Goal: Task Accomplishment & Management: Manage account settings

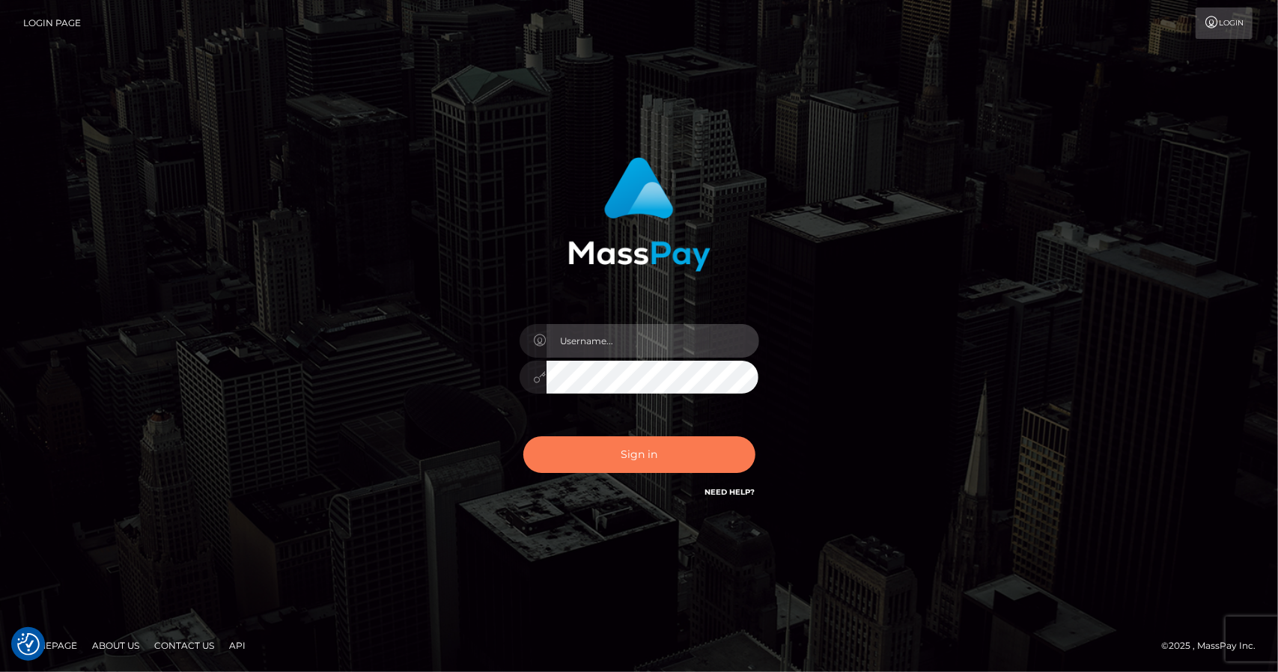
type input "CHRISMOLLOY"
click at [656, 452] on button "Sign in" at bounding box center [639, 455] width 232 height 37
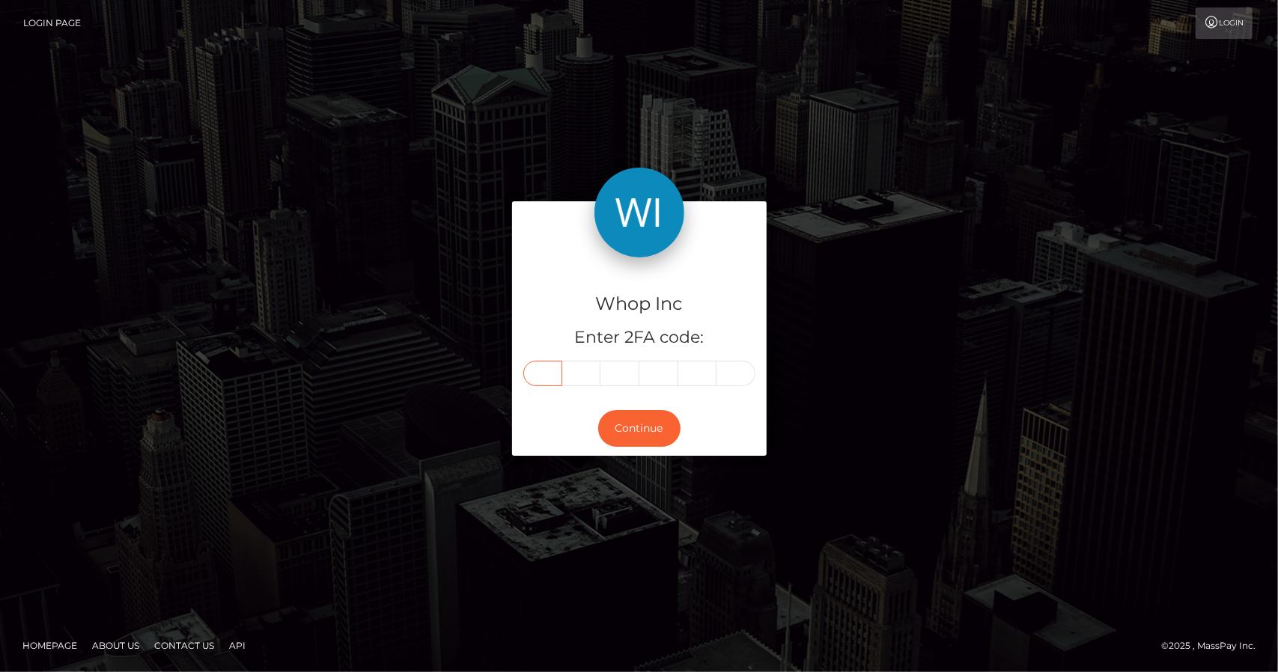
click at [554, 377] on input "text" at bounding box center [542, 373] width 39 height 25
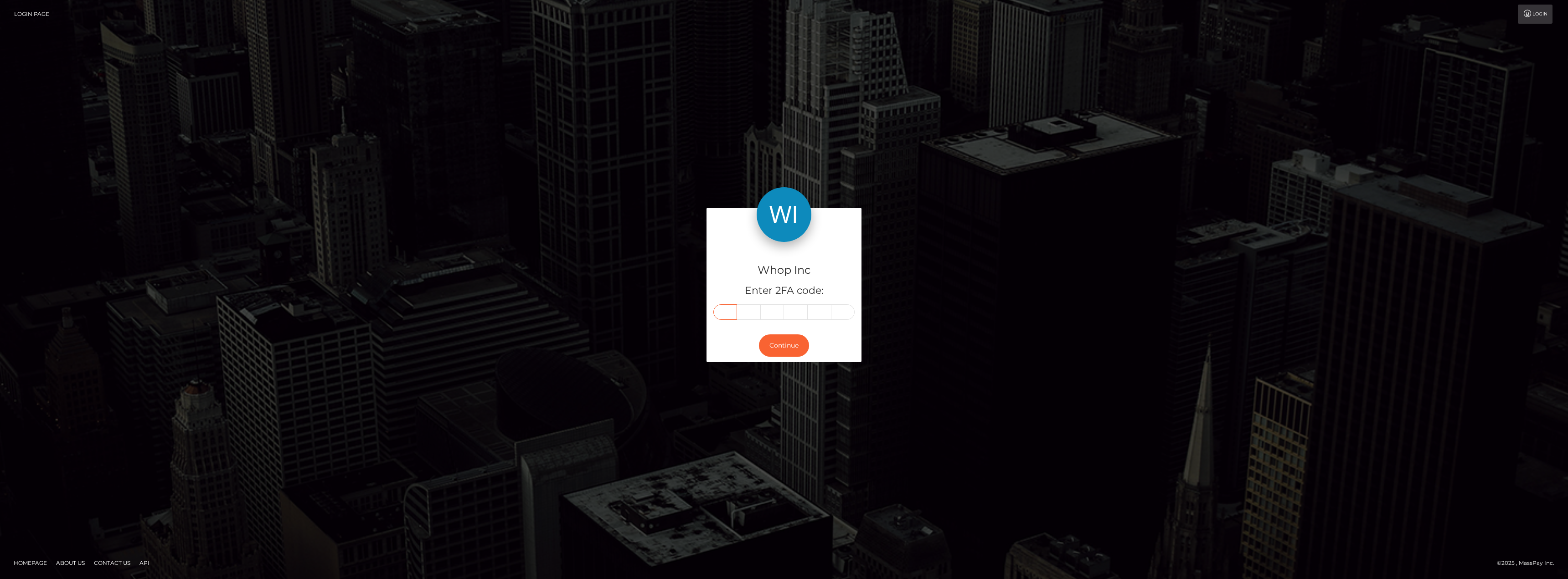
click at [725, 312] on input "text" at bounding box center [725, 311] width 24 height 15
type input "6"
type input "7"
type input "9"
type input "5"
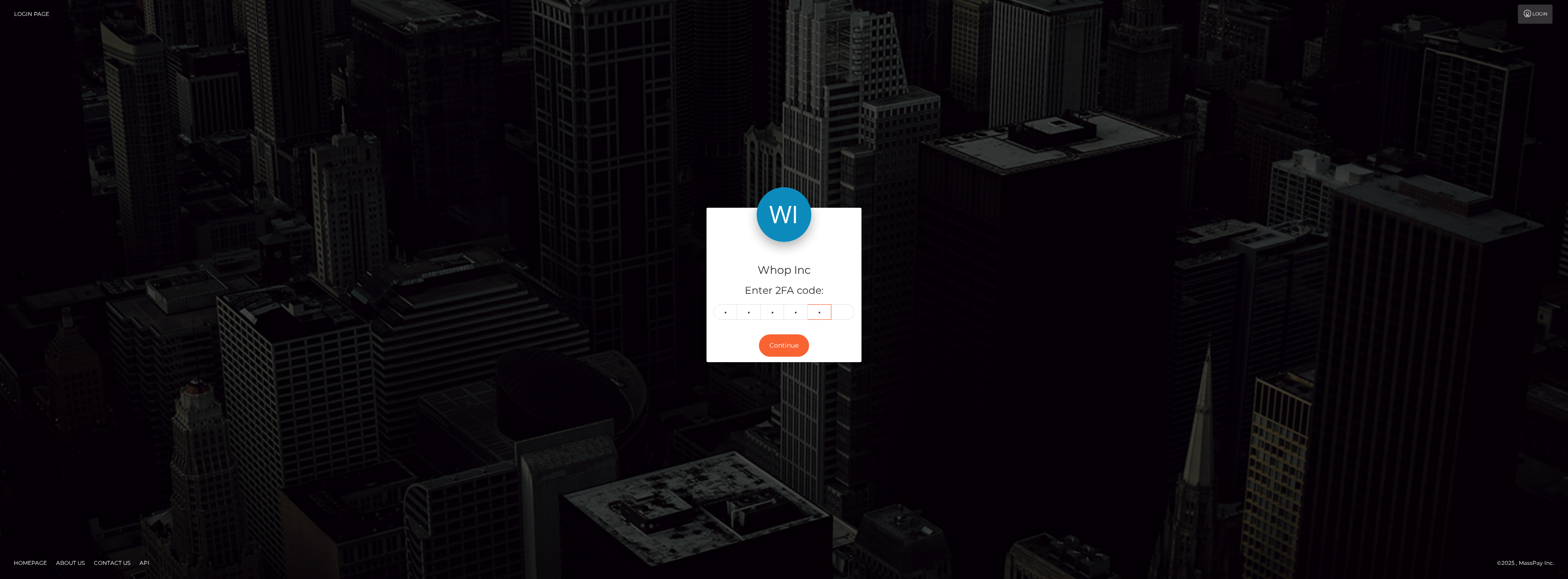
type input "9"
type input "7"
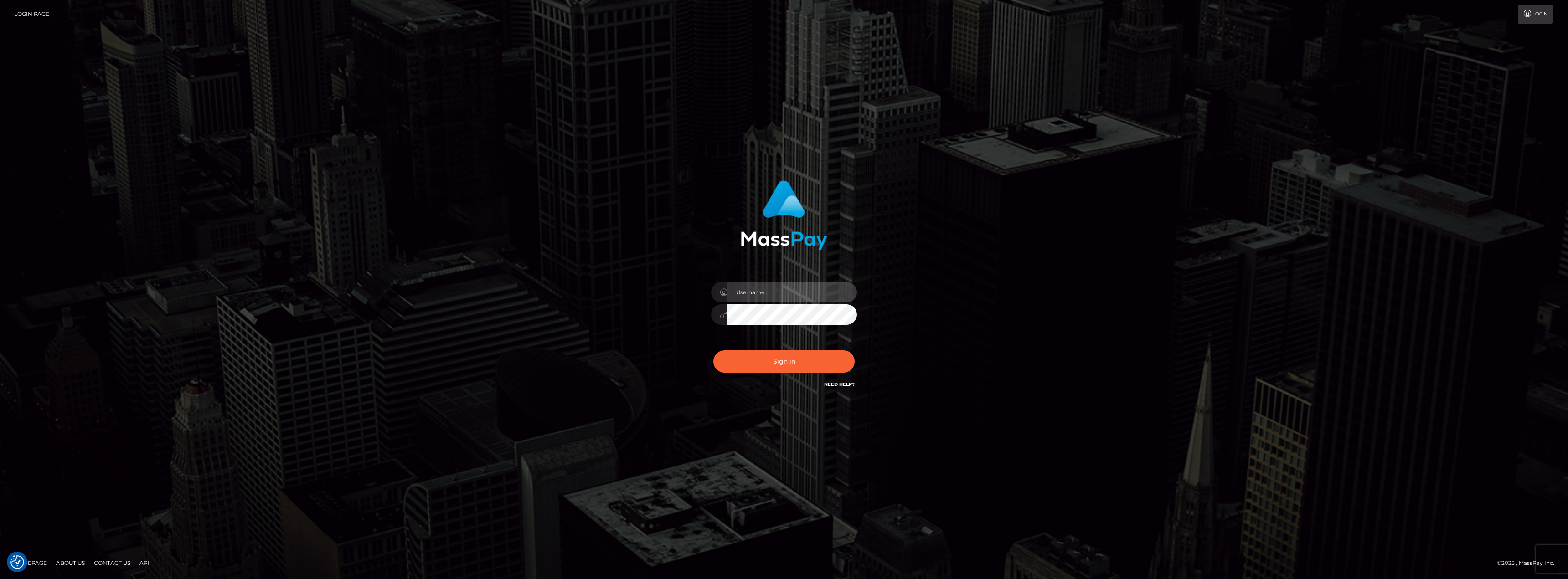
type input "CHRISMOLLOY"
click at [785, 362] on button "Sign in" at bounding box center [784, 361] width 141 height 23
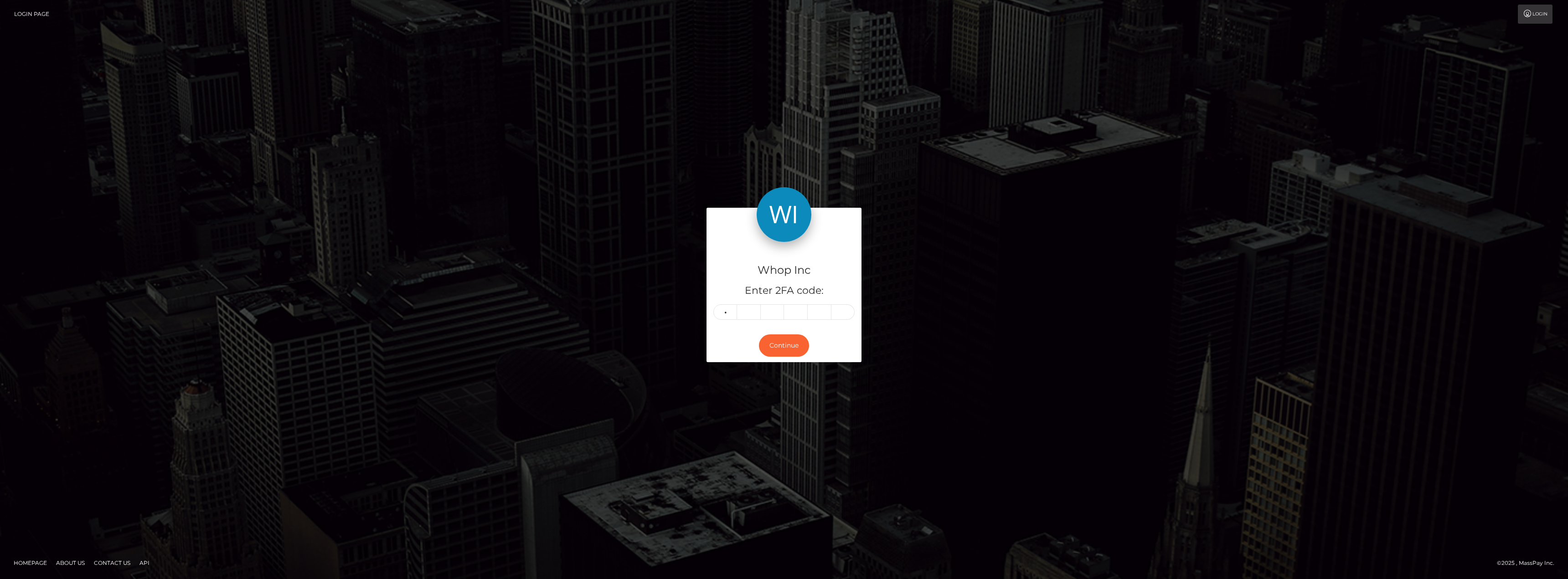
type input "6"
type input "7"
type input "9"
type input "5"
type input "9"
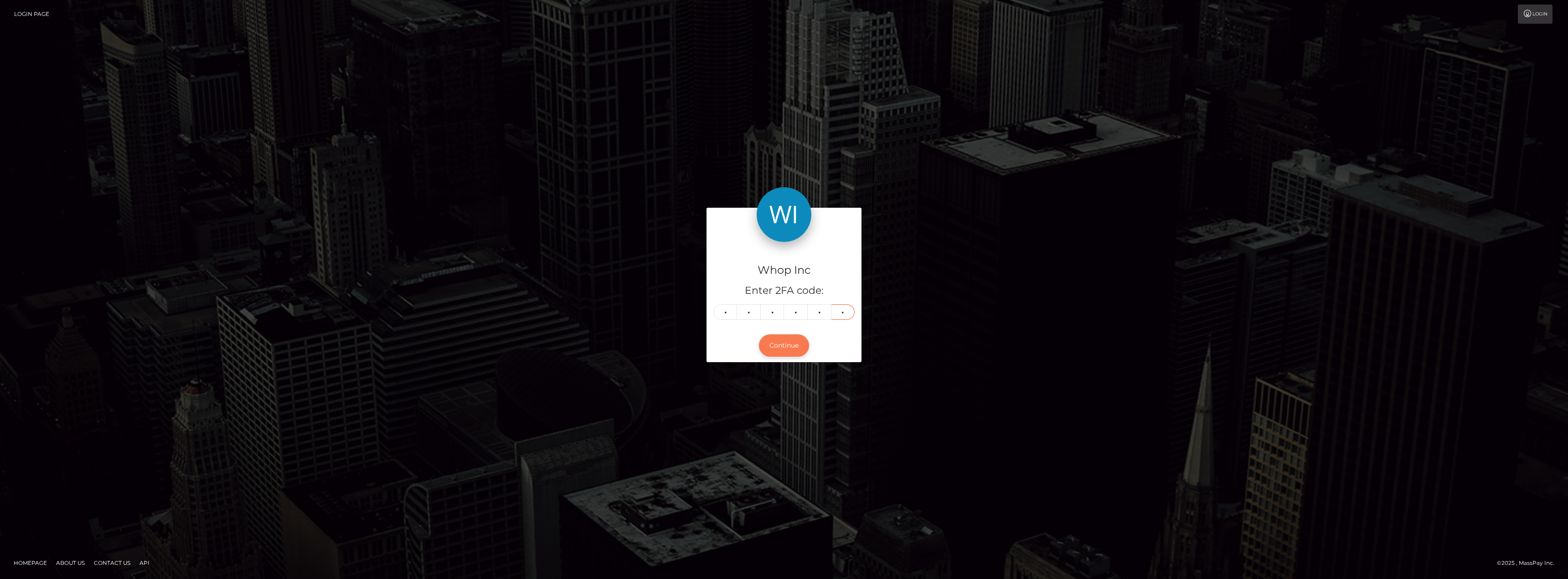
type input "7"
click at [780, 344] on button "Continue" at bounding box center [784, 345] width 50 height 23
click at [729, 311] on input "6" at bounding box center [725, 311] width 24 height 15
type input "0"
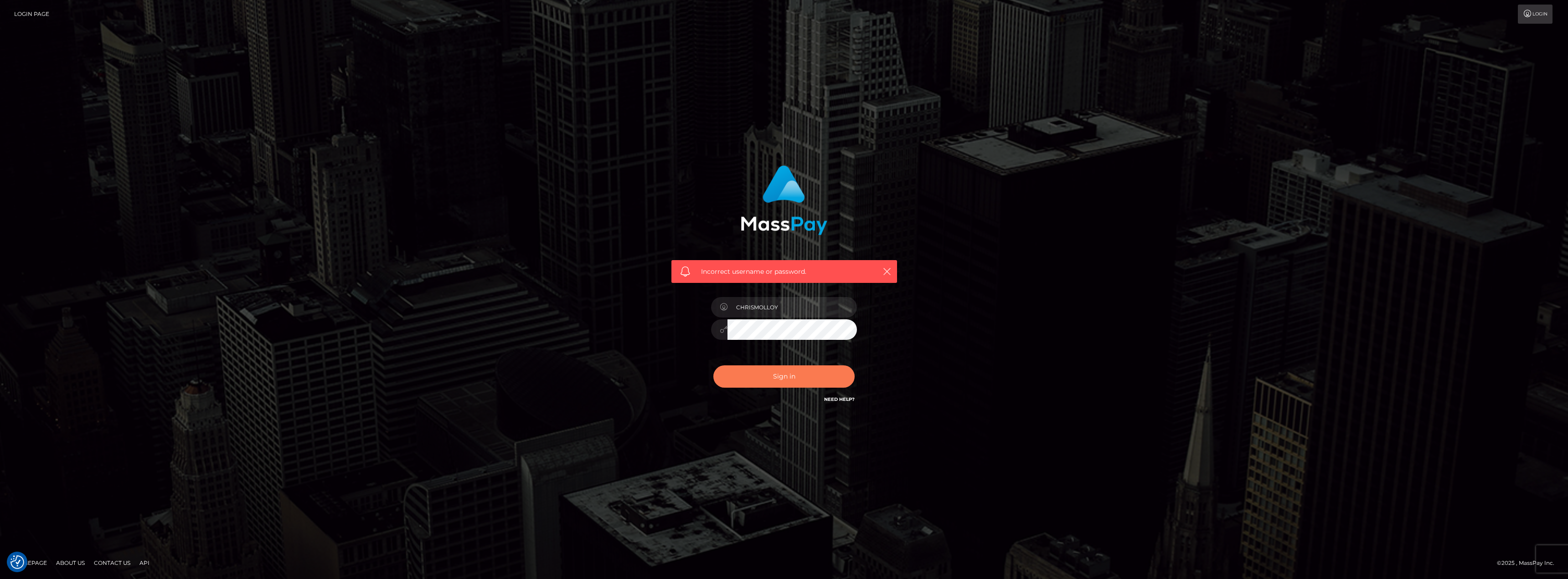
click at [793, 381] on button "Sign in" at bounding box center [784, 376] width 141 height 23
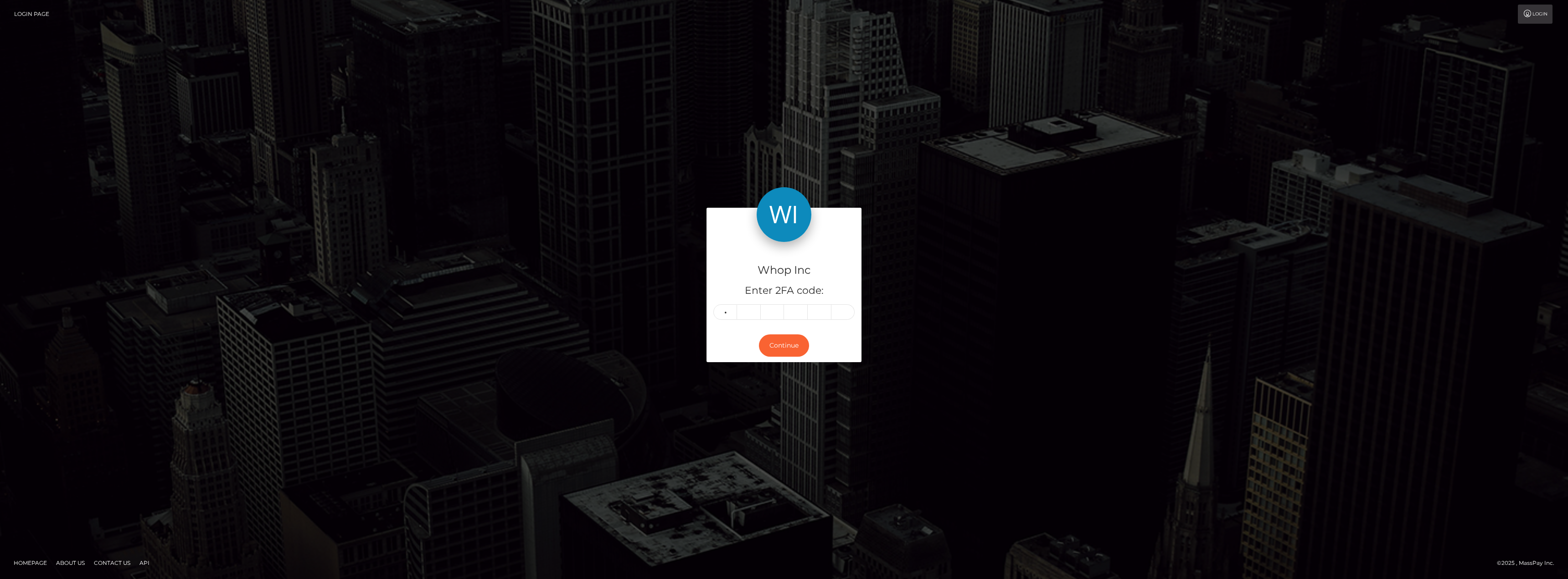
type input "0"
type input "3"
type input "4"
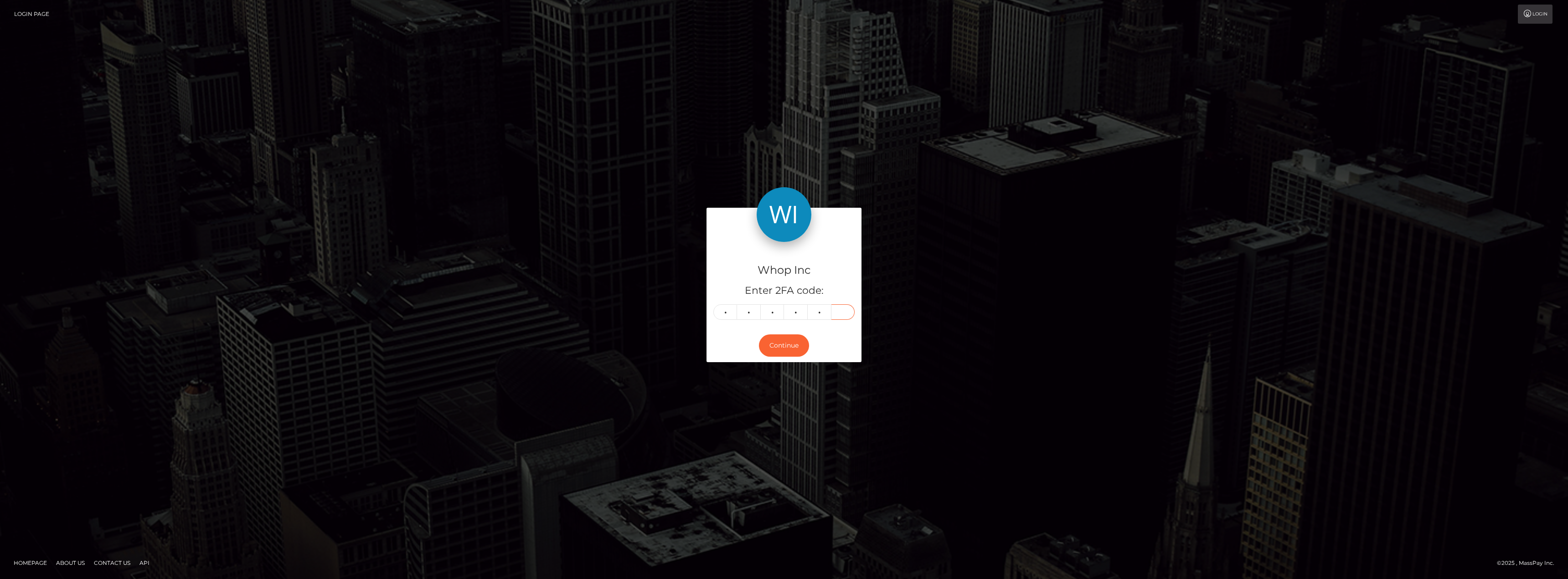
type input "4"
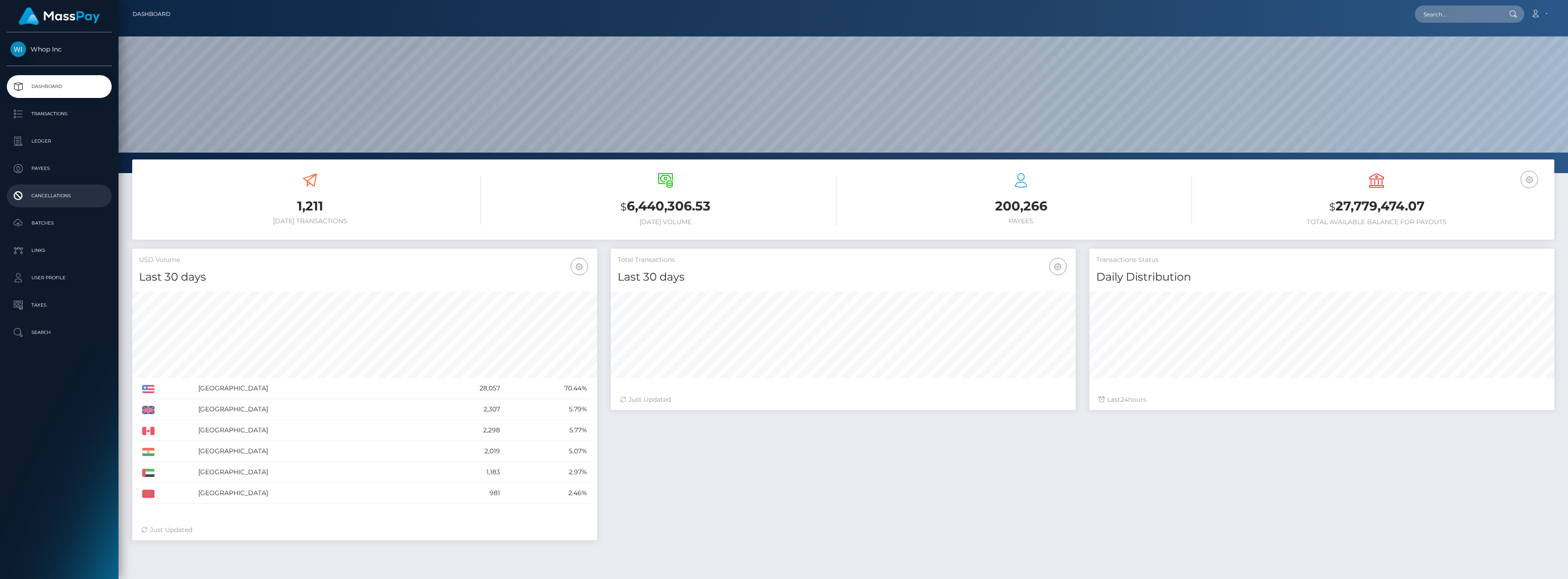
scroll to position [162, 465]
click at [51, 279] on p "User Profile" at bounding box center [59, 278] width 97 height 13
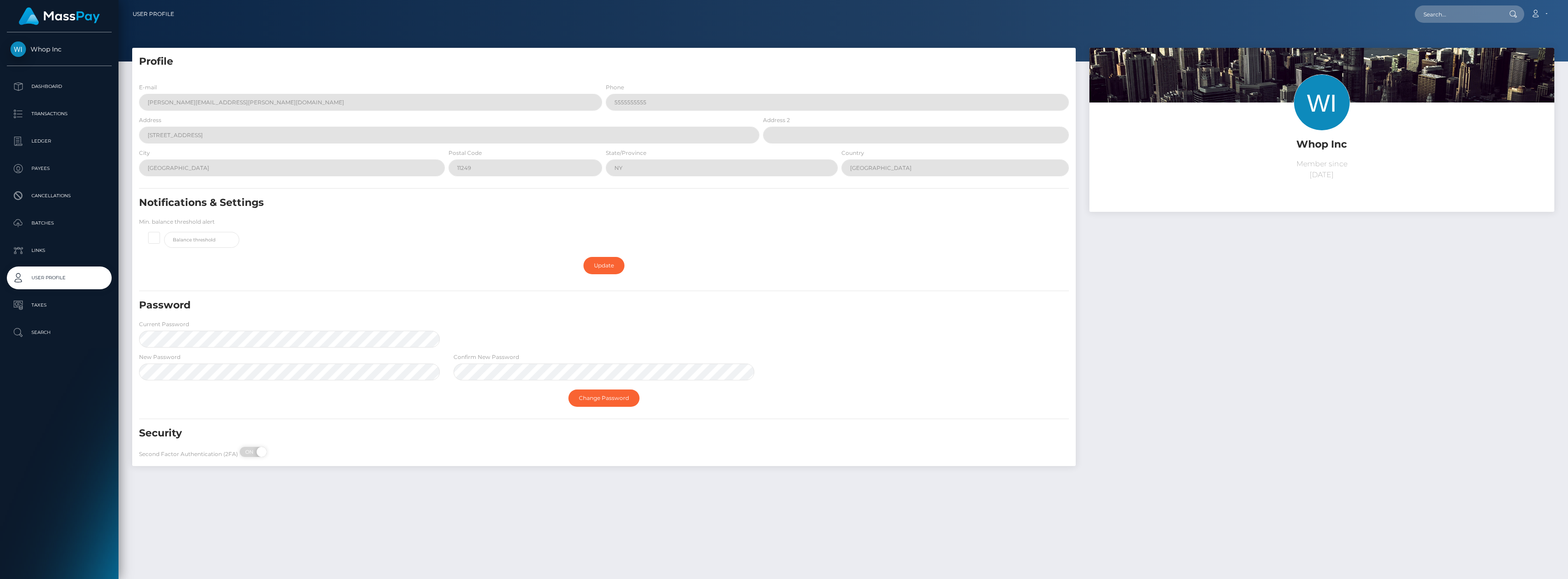
click at [46, 49] on span "Whop Inc" at bounding box center [59, 49] width 105 height 8
click at [44, 85] on p "Dashboard" at bounding box center [59, 86] width 97 height 13
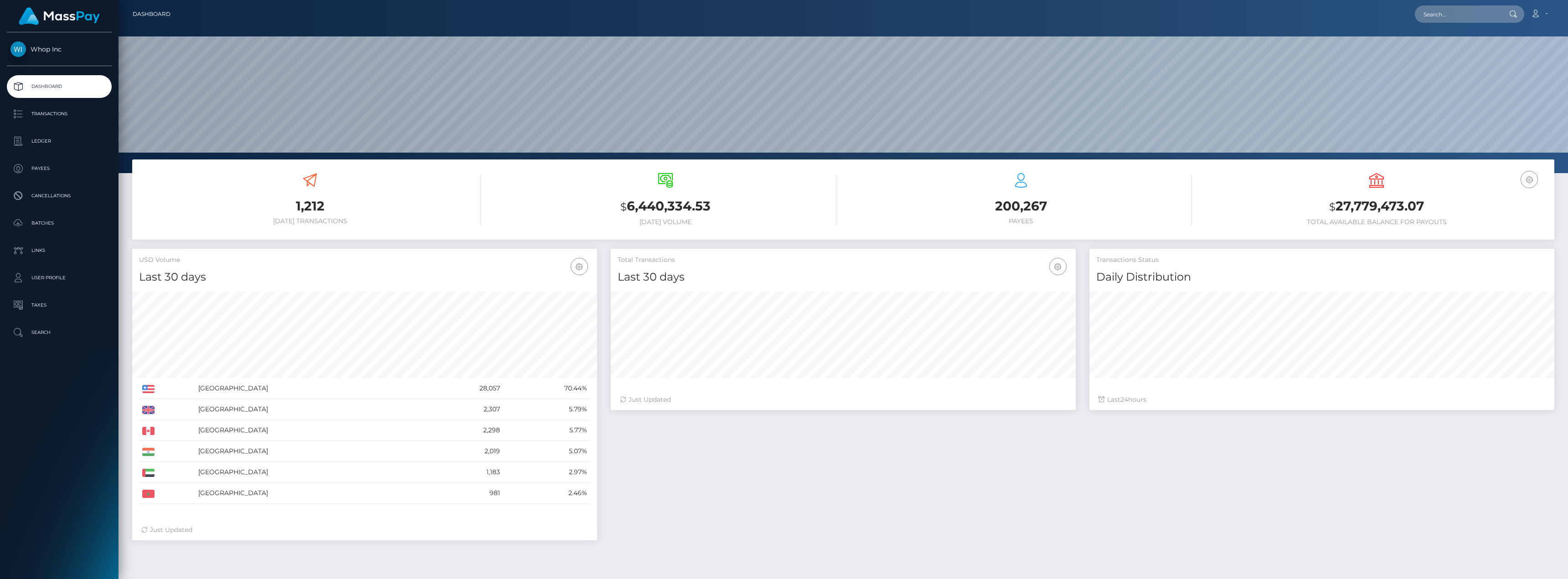
scroll to position [162, 465]
click at [50, 280] on p "User Profile" at bounding box center [59, 278] width 97 height 13
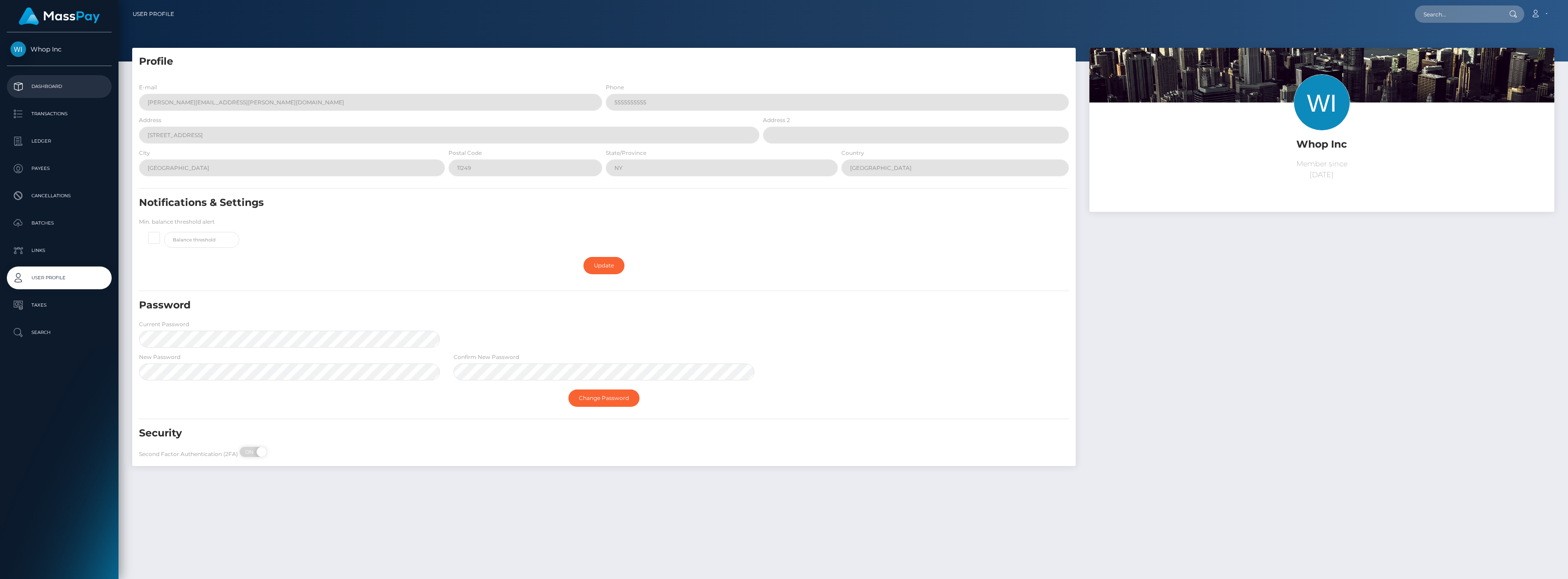
click at [54, 90] on p "Dashboard" at bounding box center [59, 86] width 97 height 13
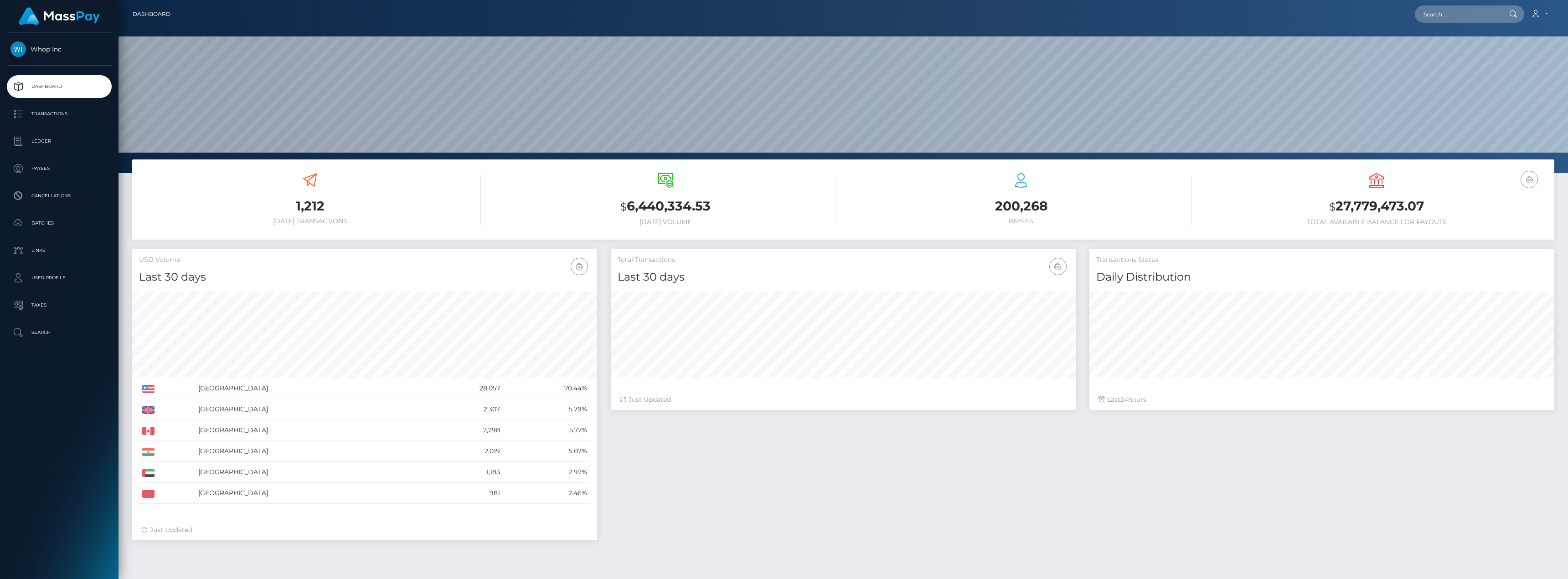
scroll to position [162, 465]
click at [1543, 14] on link "Account" at bounding box center [1539, 13] width 27 height 19
click at [51, 307] on p "Taxes" at bounding box center [59, 305] width 97 height 13
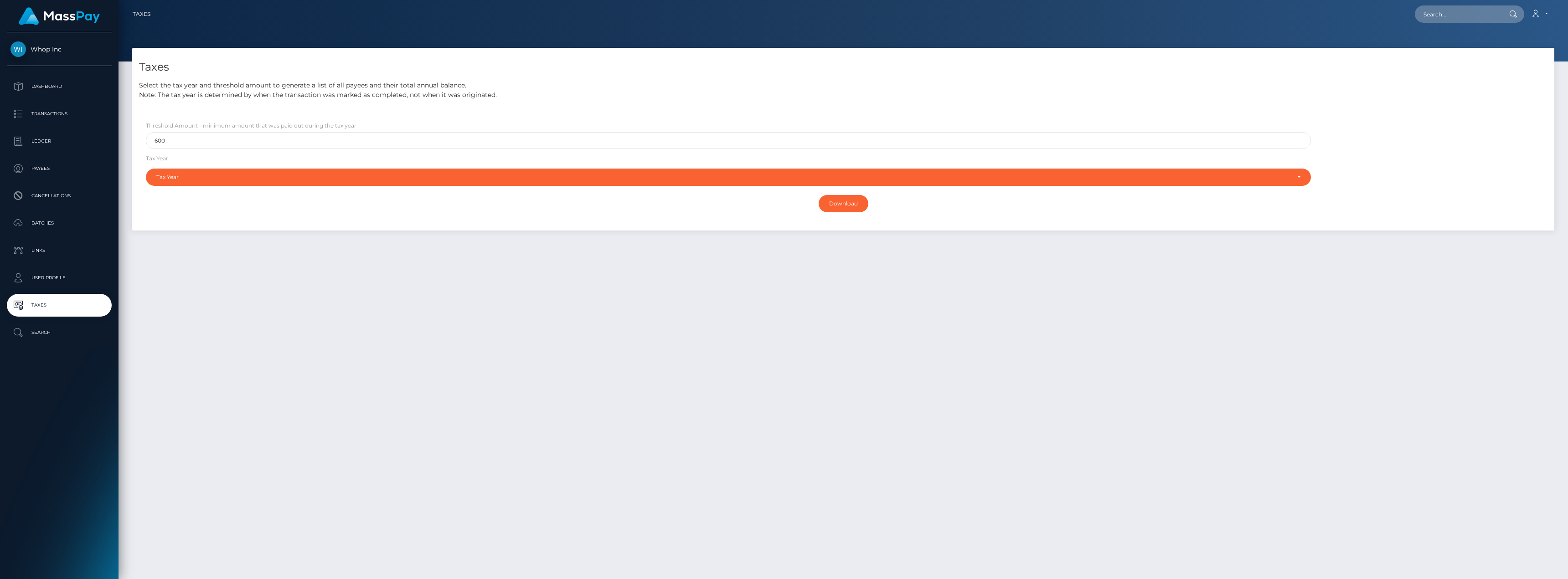
click at [236, 78] on div "Taxes Select the tax year and threshold amount to generate a list of all payees…" at bounding box center [843, 74] width 1422 height 52
